Goal: Information Seeking & Learning: Learn about a topic

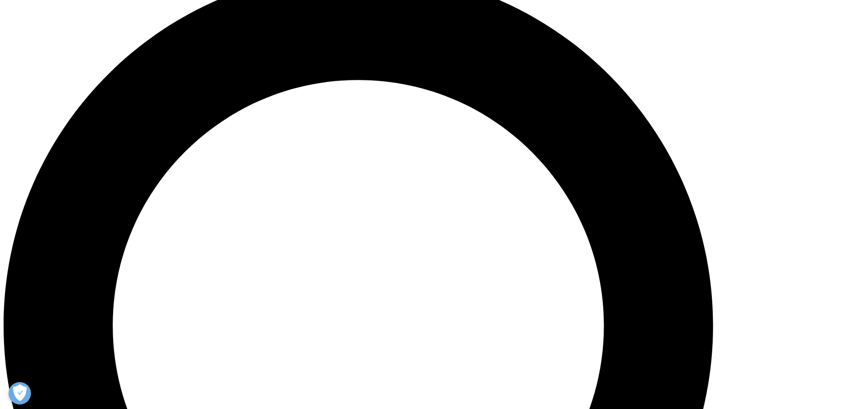
scroll to position [988, 0]
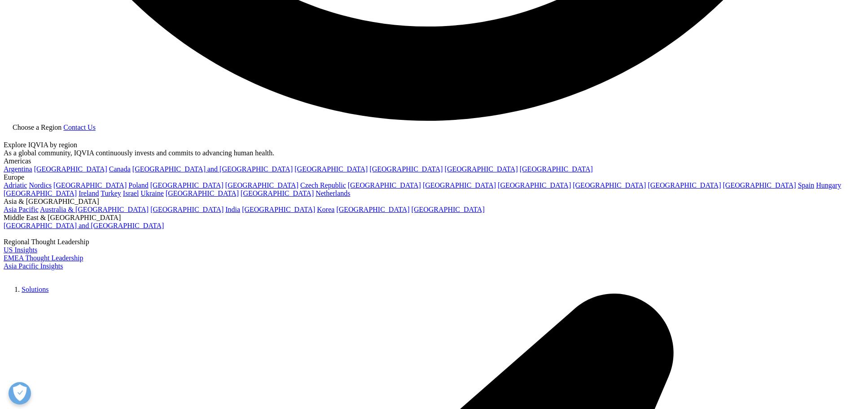
scroll to position [2560, 0]
